Goal: Task Accomplishment & Management: Use online tool/utility

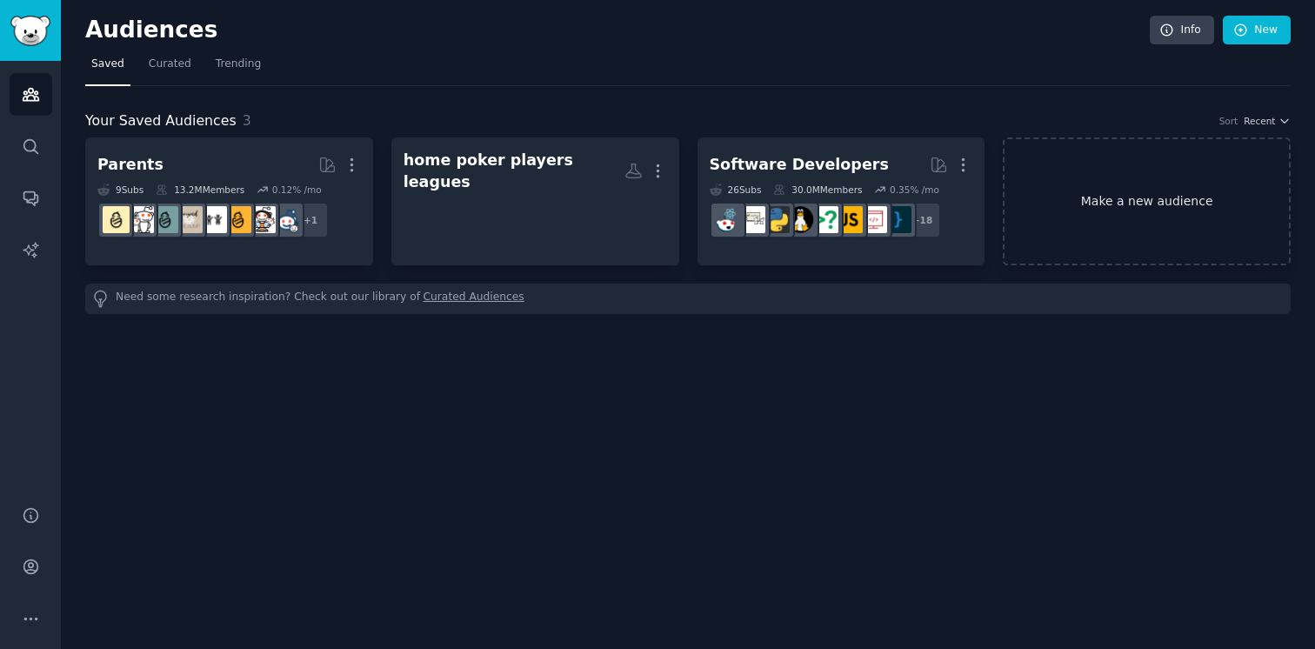
click at [1162, 211] on link "Make a new audience" at bounding box center [1147, 201] width 288 height 128
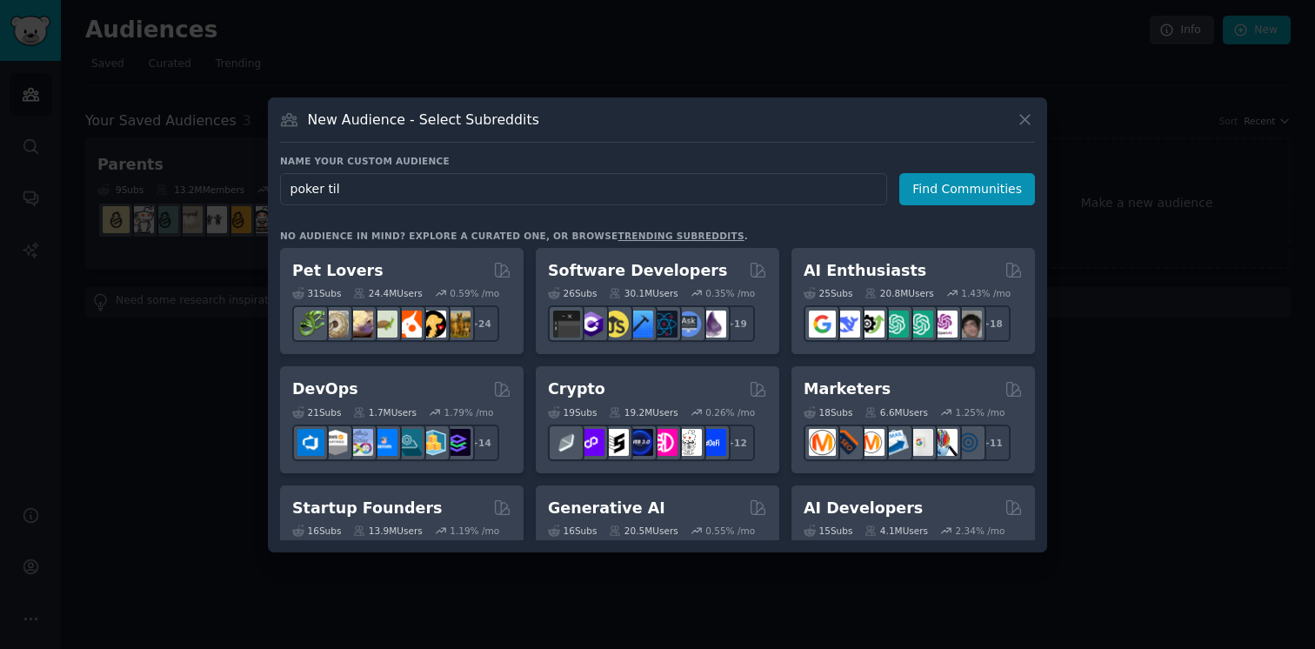
type input "poker tilt"
click button "Find Communities" at bounding box center [967, 189] width 136 height 32
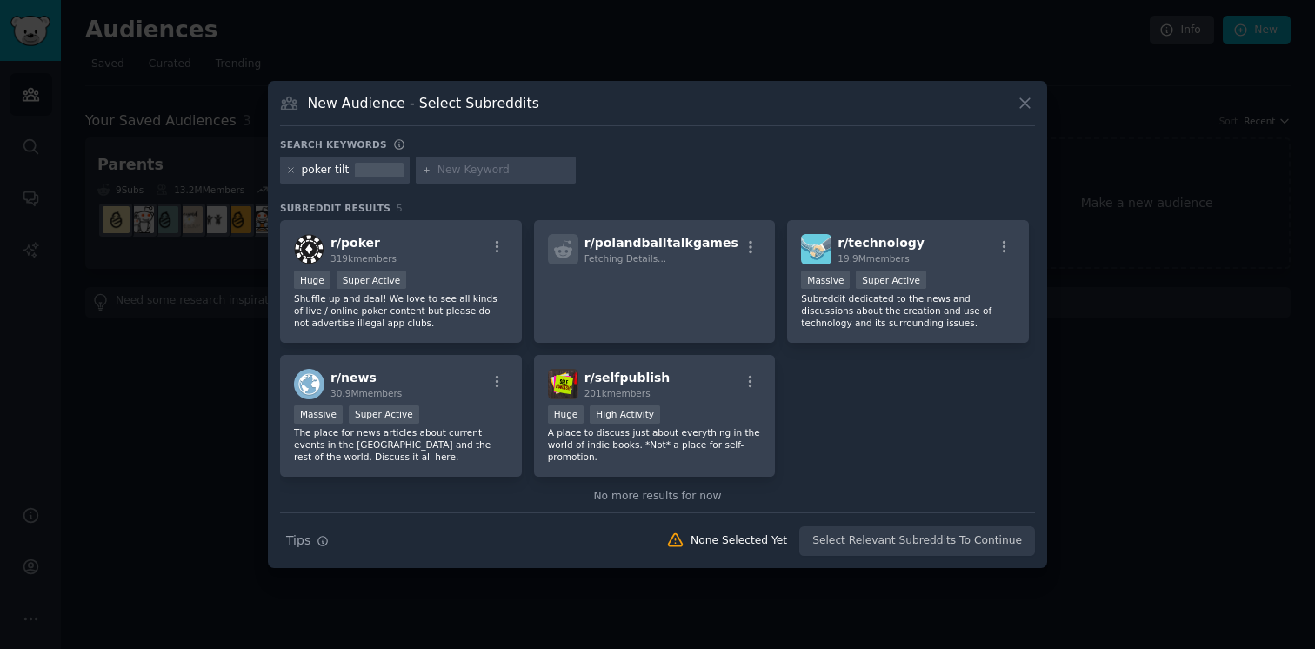
click at [472, 180] on div at bounding box center [496, 171] width 160 height 28
click at [469, 175] on input "text" at bounding box center [504, 171] width 132 height 16
type input "tilt"
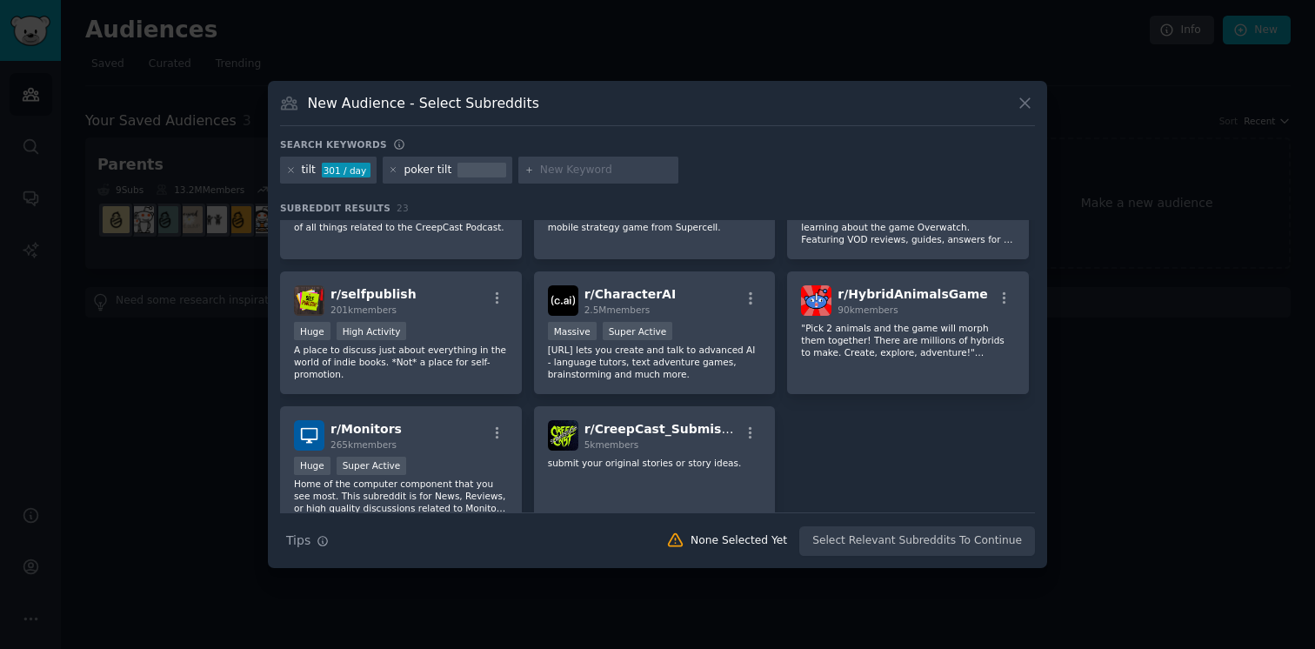
scroll to position [819, 0]
